Goal: Information Seeking & Learning: Check status

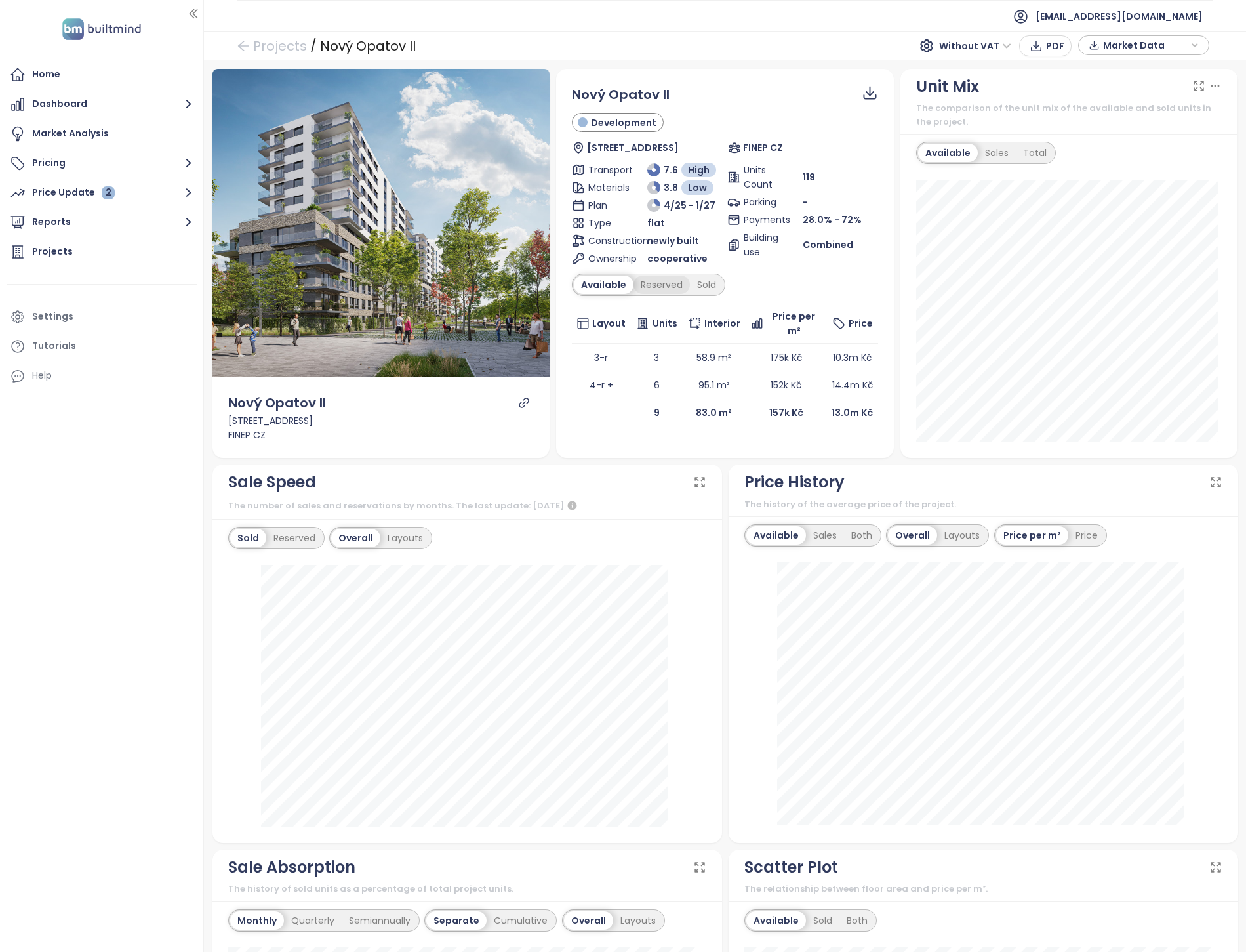
click at [651, 285] on div "Reserved" at bounding box center [662, 285] width 57 height 19
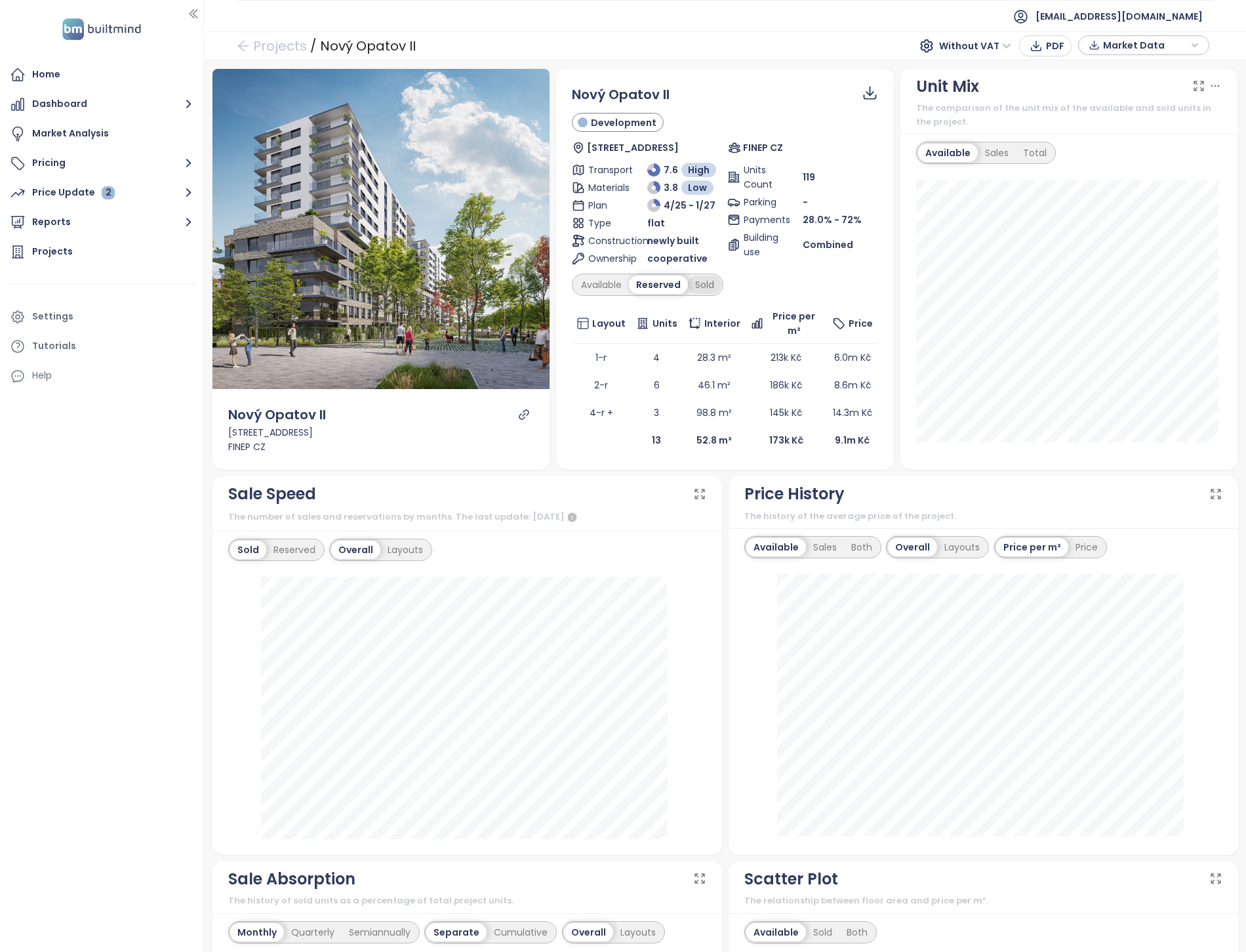
click at [688, 282] on div "Sold" at bounding box center [705, 285] width 33 height 19
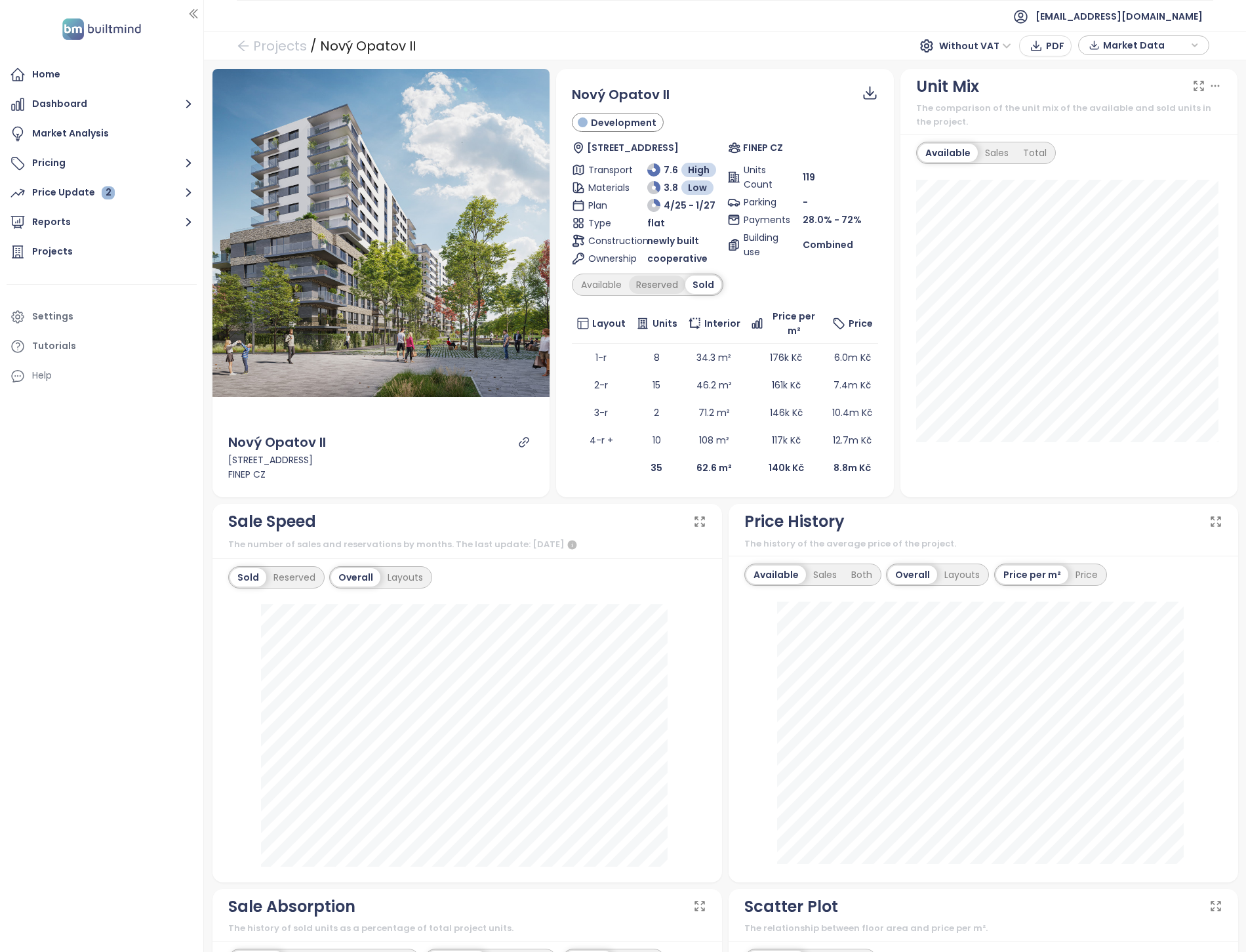
click at [662, 282] on div "Reserved" at bounding box center [657, 285] width 57 height 19
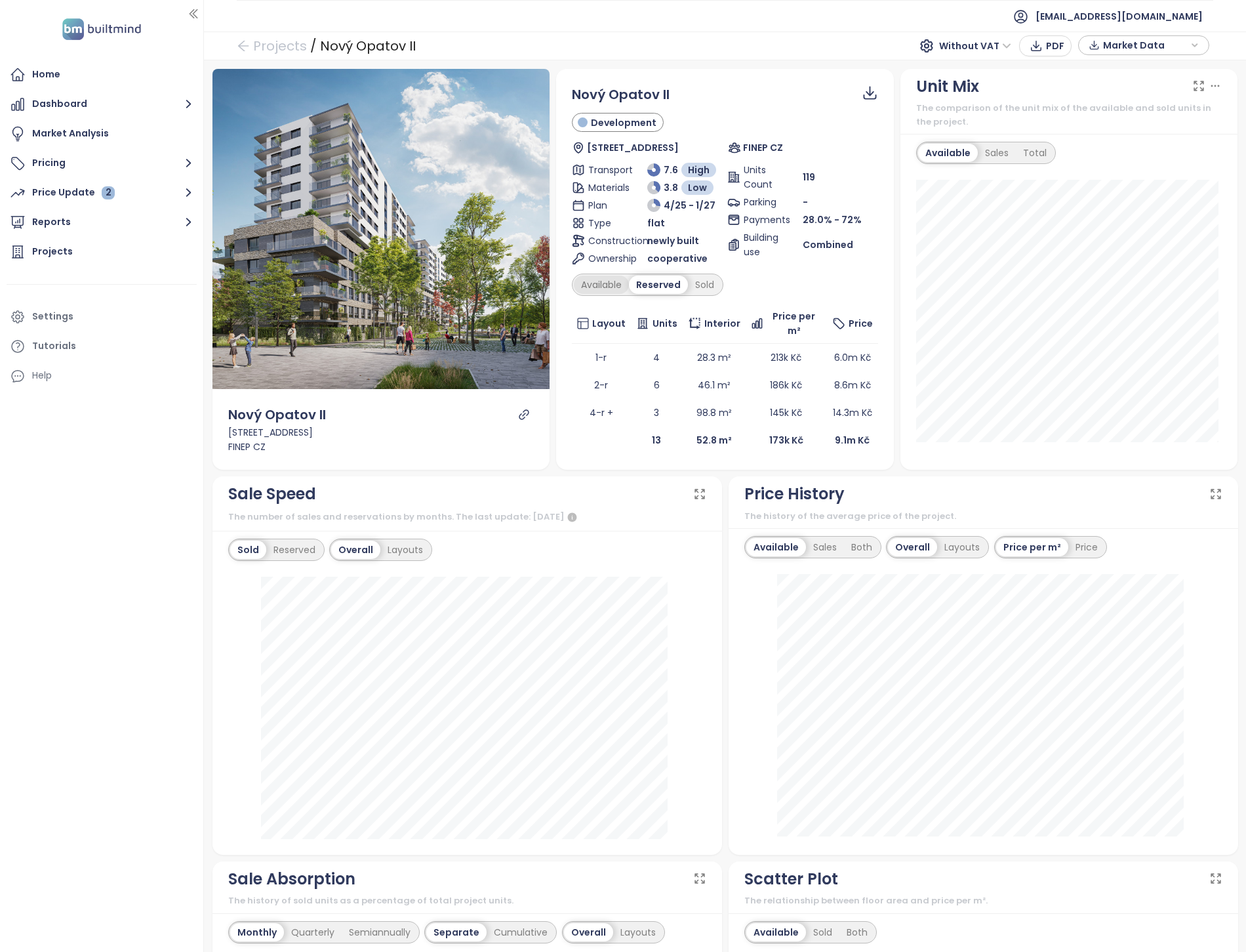
click at [614, 289] on div "Available" at bounding box center [601, 285] width 55 height 19
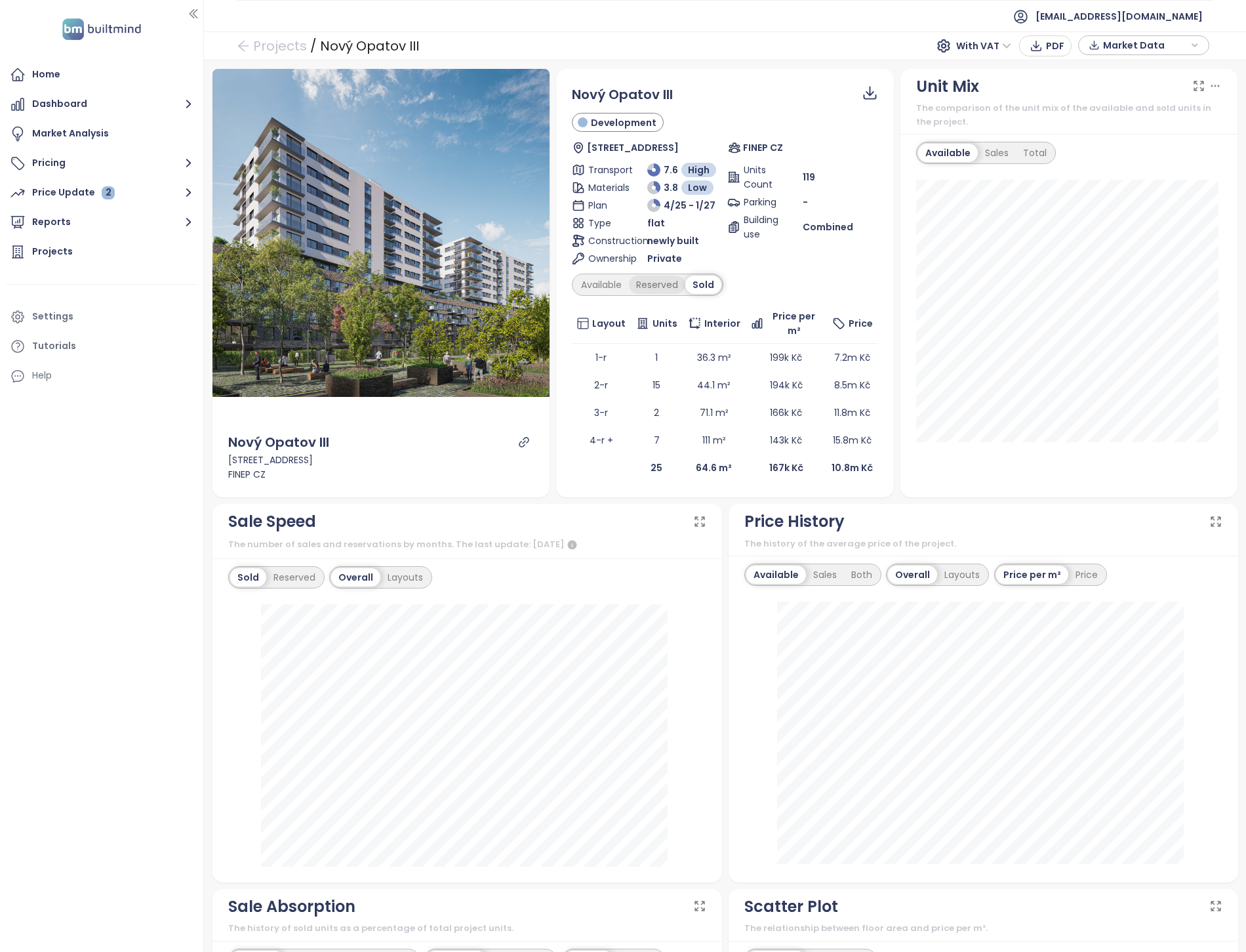
click at [671, 283] on div "Reserved" at bounding box center [657, 285] width 57 height 19
click at [615, 287] on div "Available" at bounding box center [601, 285] width 55 height 19
click at [663, 280] on div "Reserved" at bounding box center [662, 285] width 57 height 19
click at [714, 287] on div "Sold" at bounding box center [705, 285] width 33 height 19
click at [654, 292] on div "Reserved" at bounding box center [657, 285] width 57 height 19
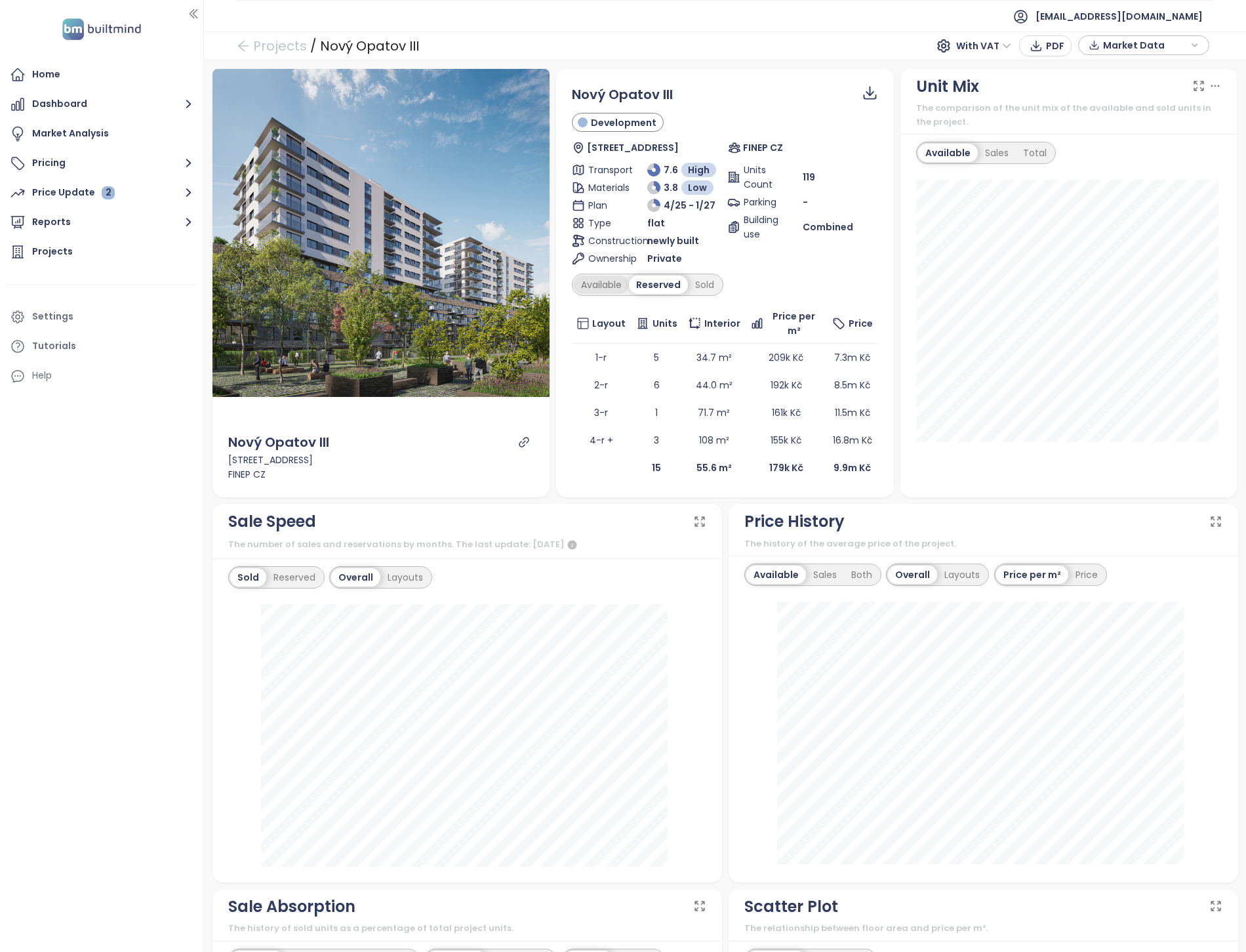
click at [599, 285] on div "Available" at bounding box center [601, 285] width 55 height 19
click at [641, 286] on div "Reserved" at bounding box center [662, 285] width 57 height 19
click at [694, 283] on div "Sold" at bounding box center [705, 285] width 33 height 19
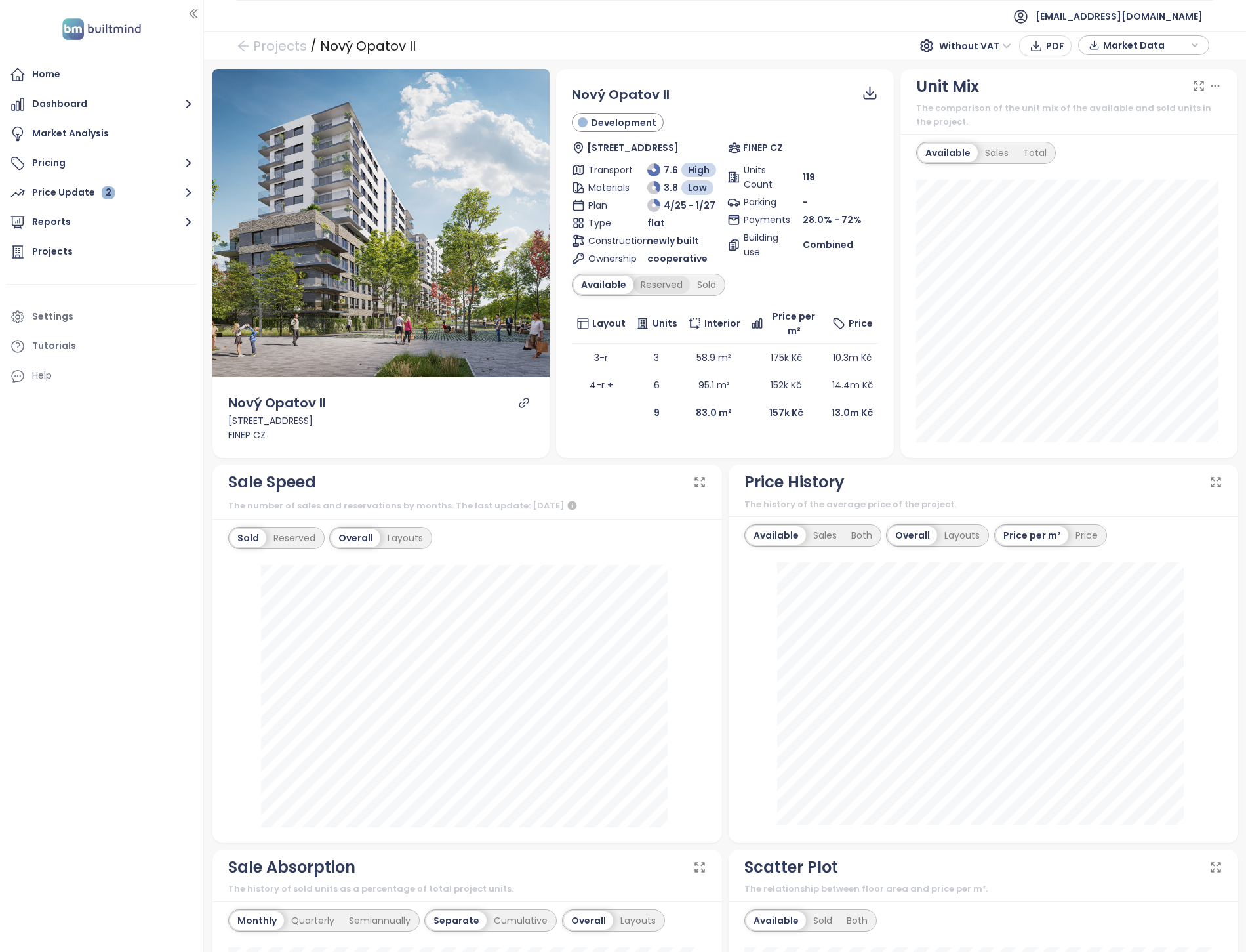
click at [654, 280] on div "Reserved" at bounding box center [662, 285] width 57 height 19
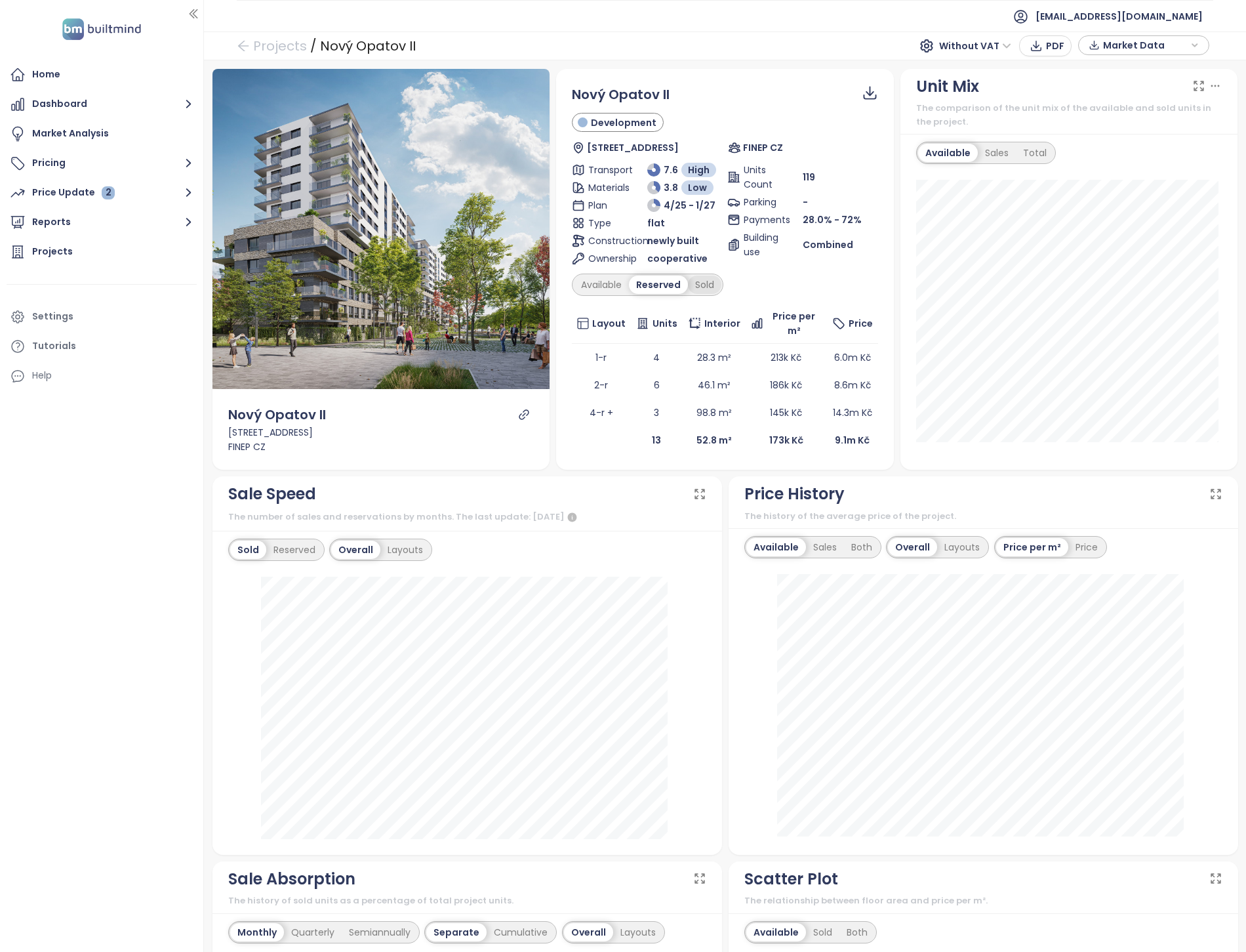
click at [696, 286] on div "Sold" at bounding box center [705, 285] width 33 height 19
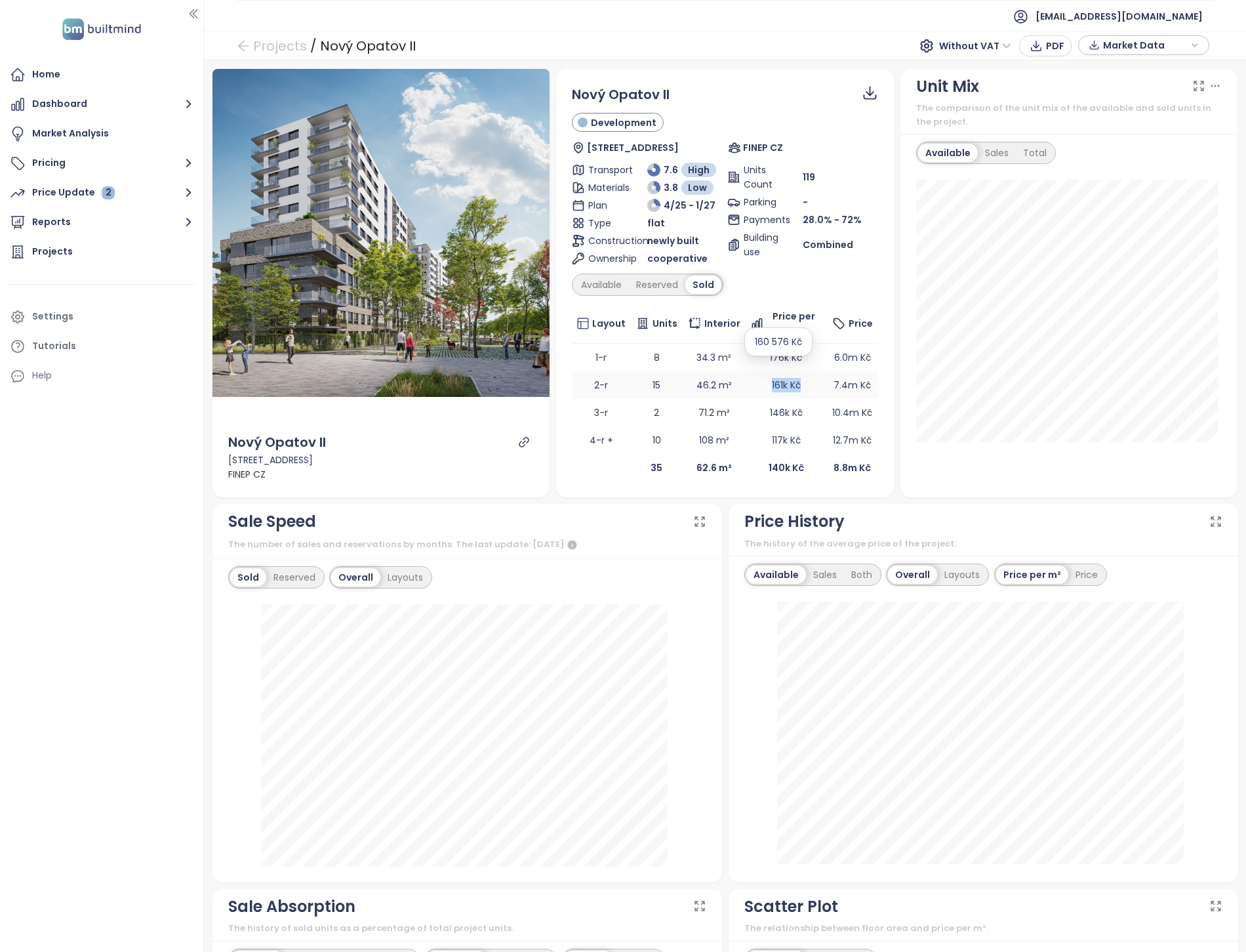
drag, startPoint x: 762, startPoint y: 370, endPoint x: 797, endPoint y: 370, distance: 35.0
click at [797, 371] on td "161k Kč" at bounding box center [787, 385] width 82 height 28
drag, startPoint x: 797, startPoint y: 370, endPoint x: 670, endPoint y: 289, distance: 150.6
click at [670, 289] on div "Reserved" at bounding box center [657, 285] width 57 height 19
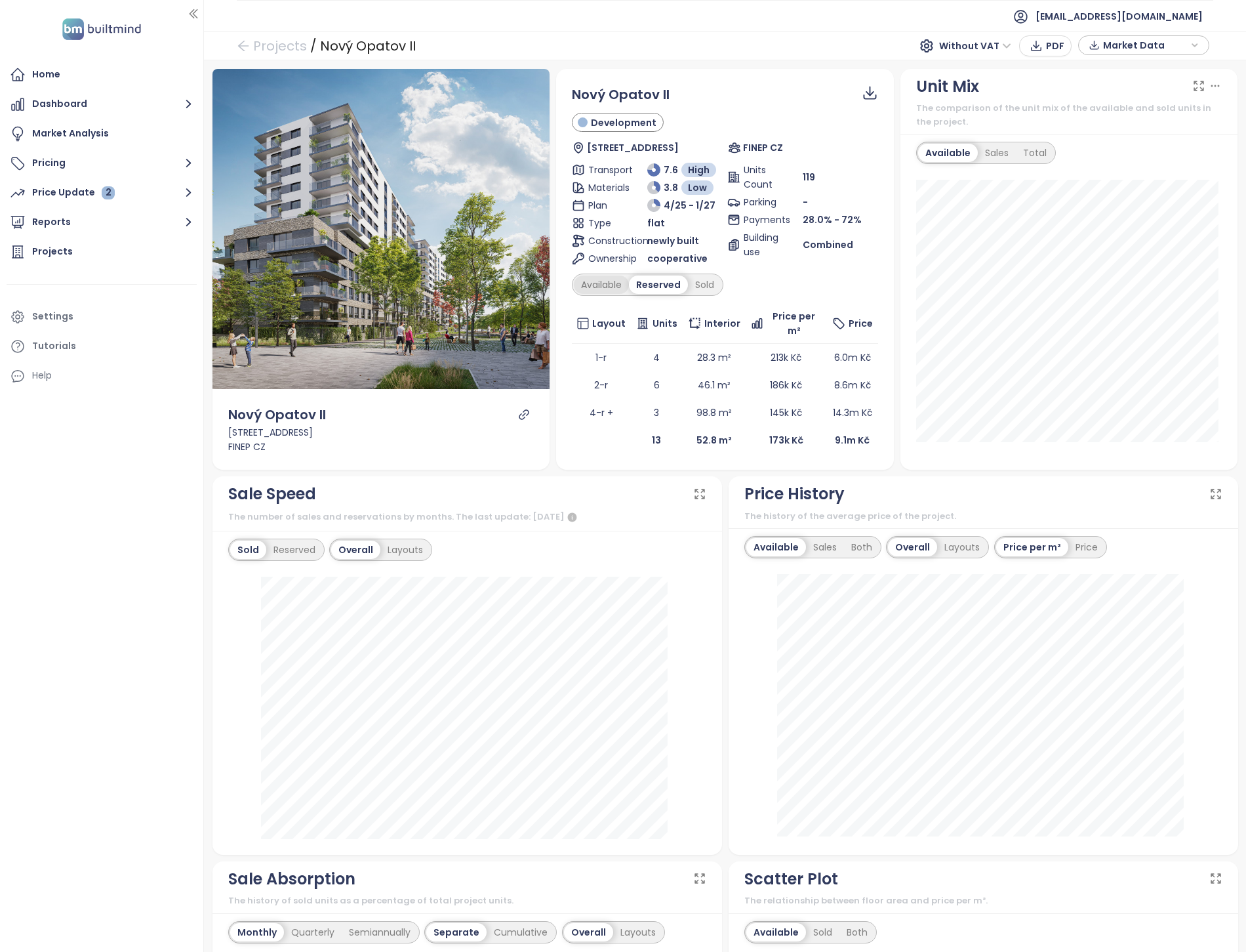
click at [608, 290] on div "Available" at bounding box center [601, 285] width 55 height 19
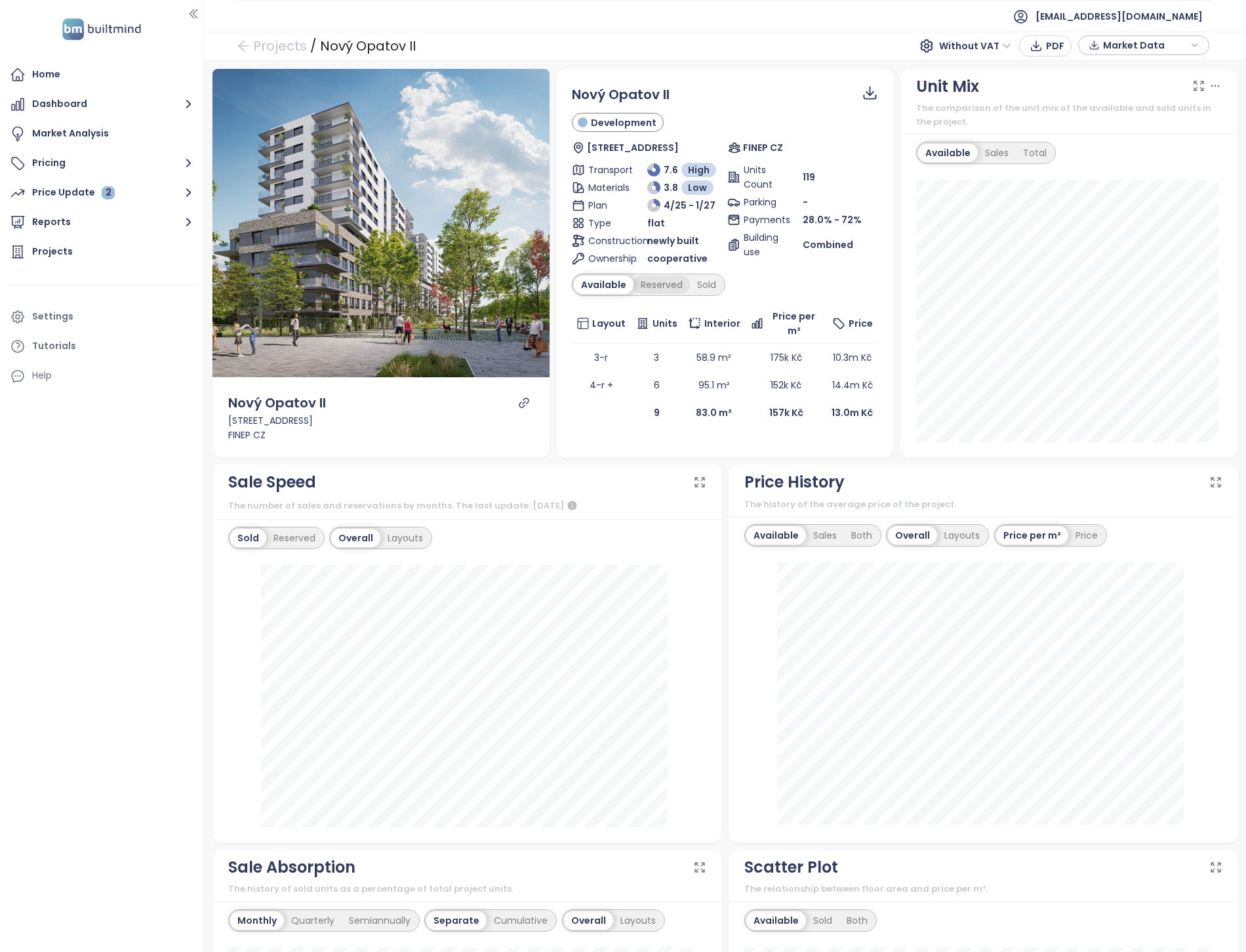
click at [665, 290] on div "Reserved" at bounding box center [662, 285] width 57 height 19
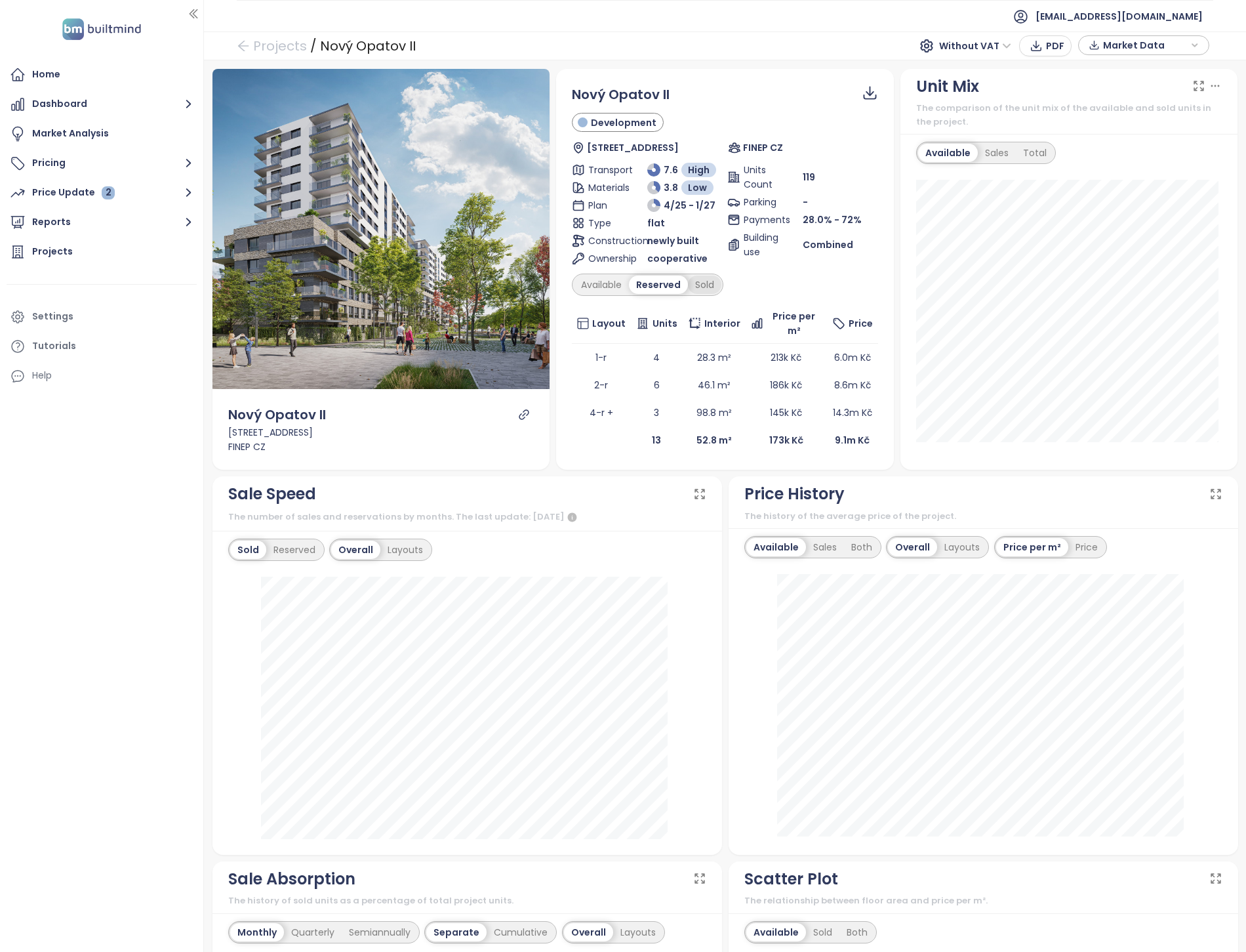
click at [711, 283] on div "Sold" at bounding box center [705, 285] width 33 height 19
